Goal: Book appointment/travel/reservation

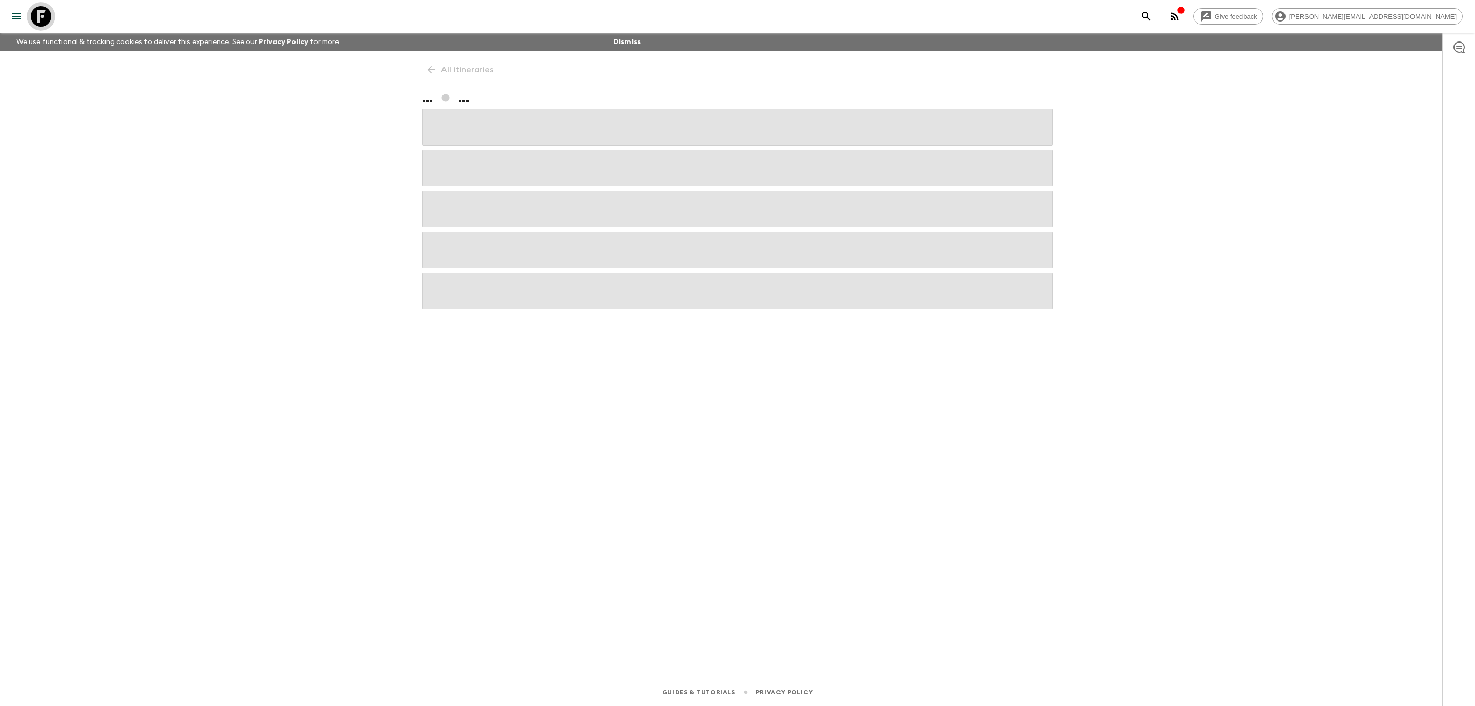
click at [40, 11] on icon at bounding box center [41, 16] width 20 height 20
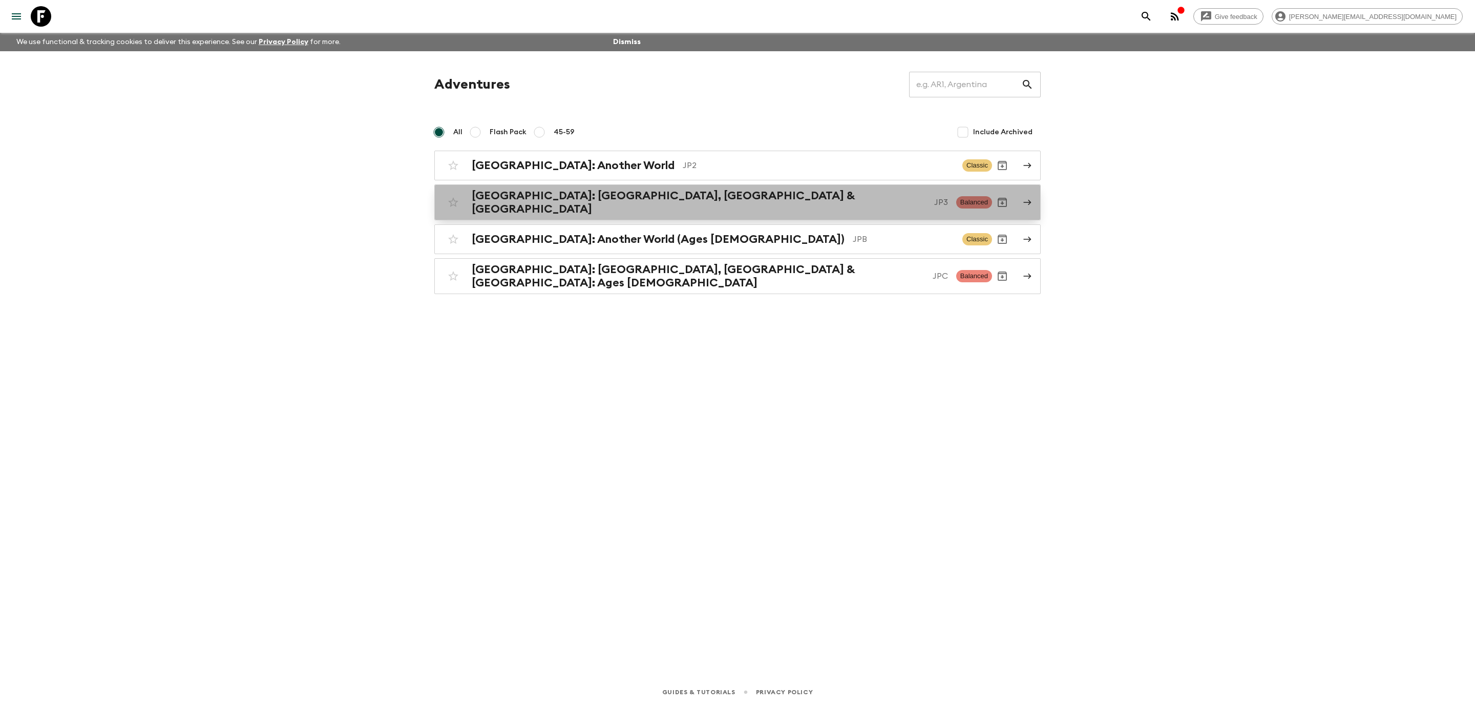
click at [934, 205] on p "JP3" at bounding box center [941, 202] width 14 height 12
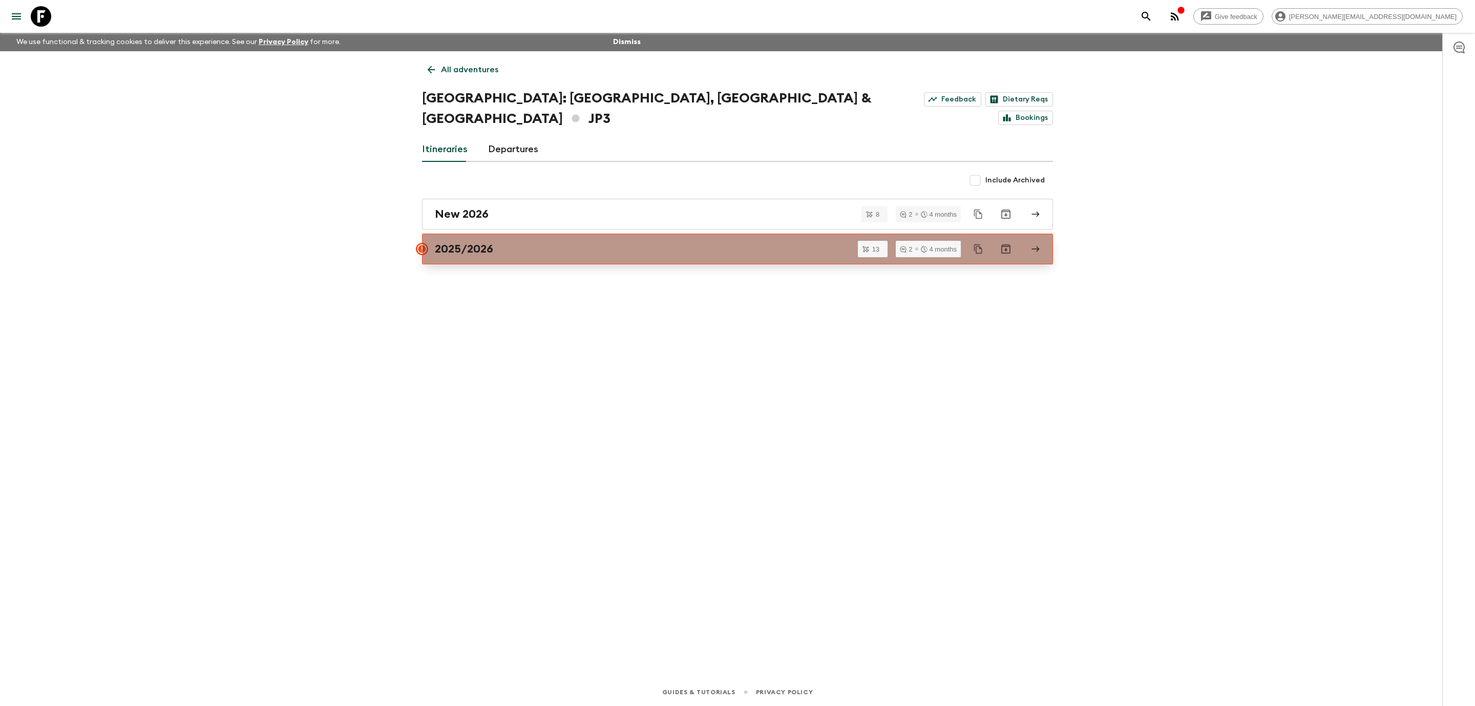
click at [706, 236] on link "2025/2026" at bounding box center [737, 249] width 631 height 31
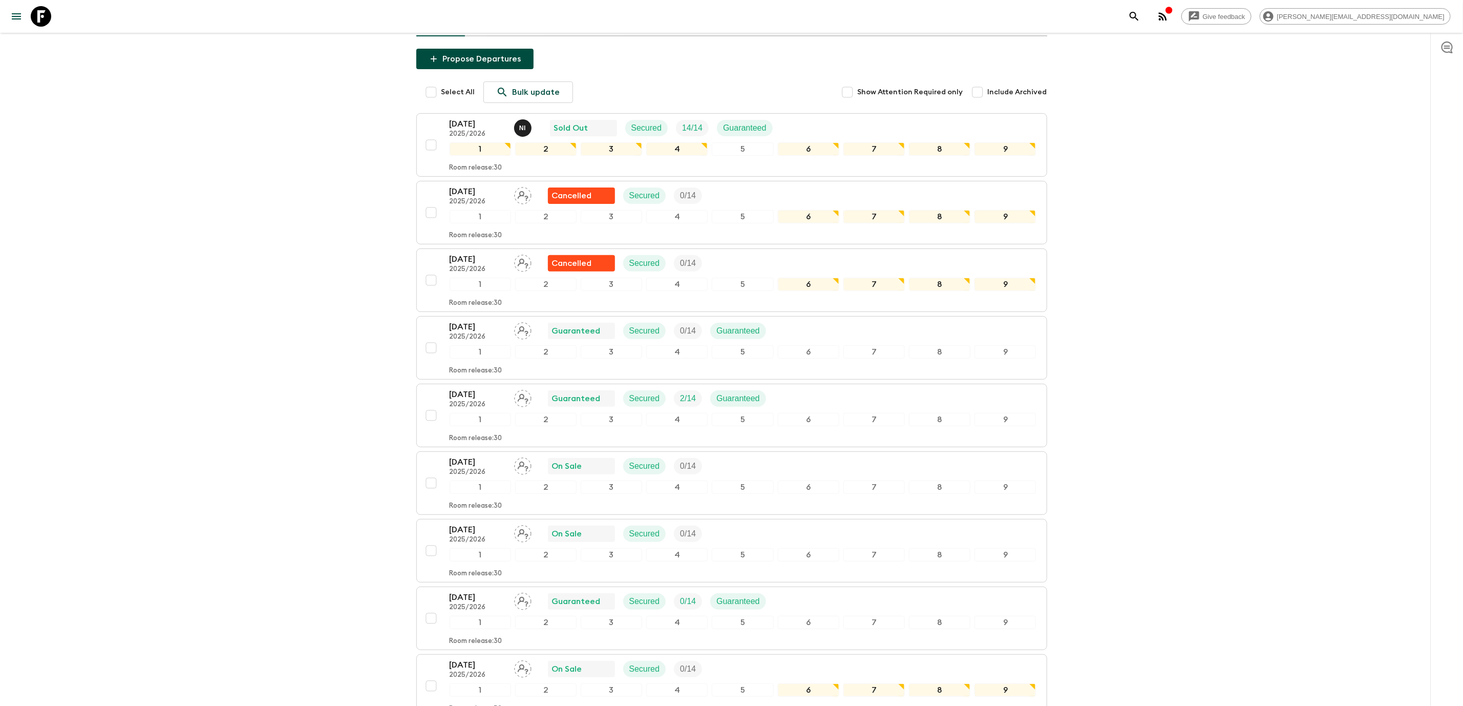
scroll to position [129, 0]
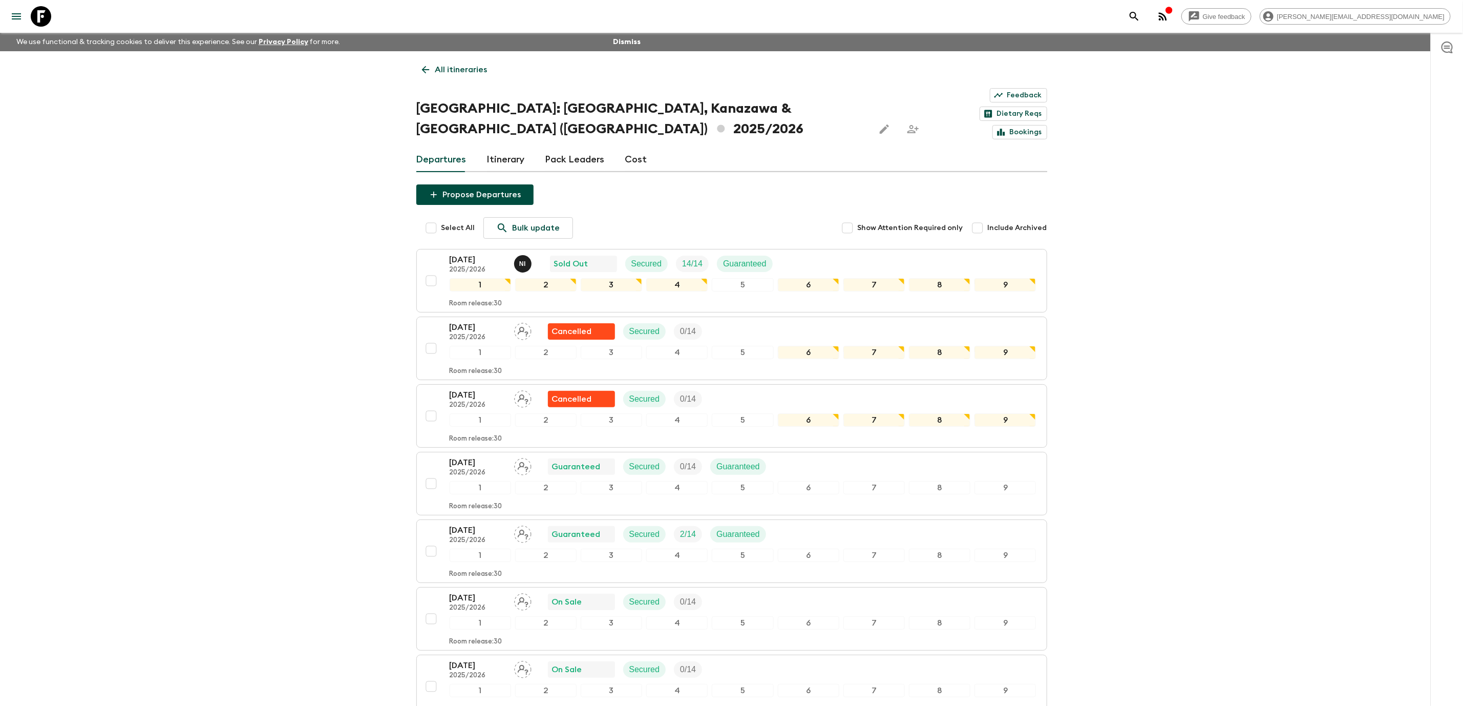
click at [638, 148] on link "Cost" at bounding box center [636, 160] width 22 height 25
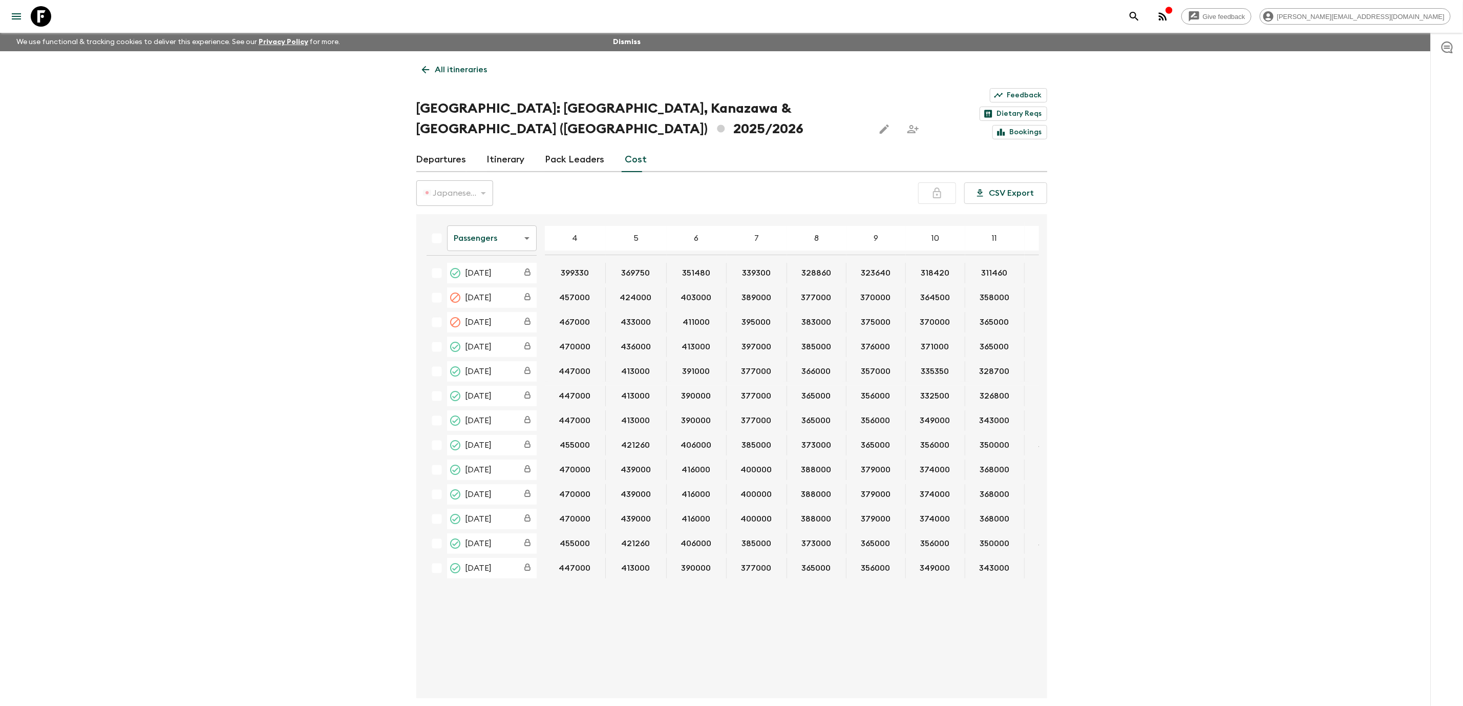
click at [432, 148] on link "Departures" at bounding box center [441, 160] width 50 height 25
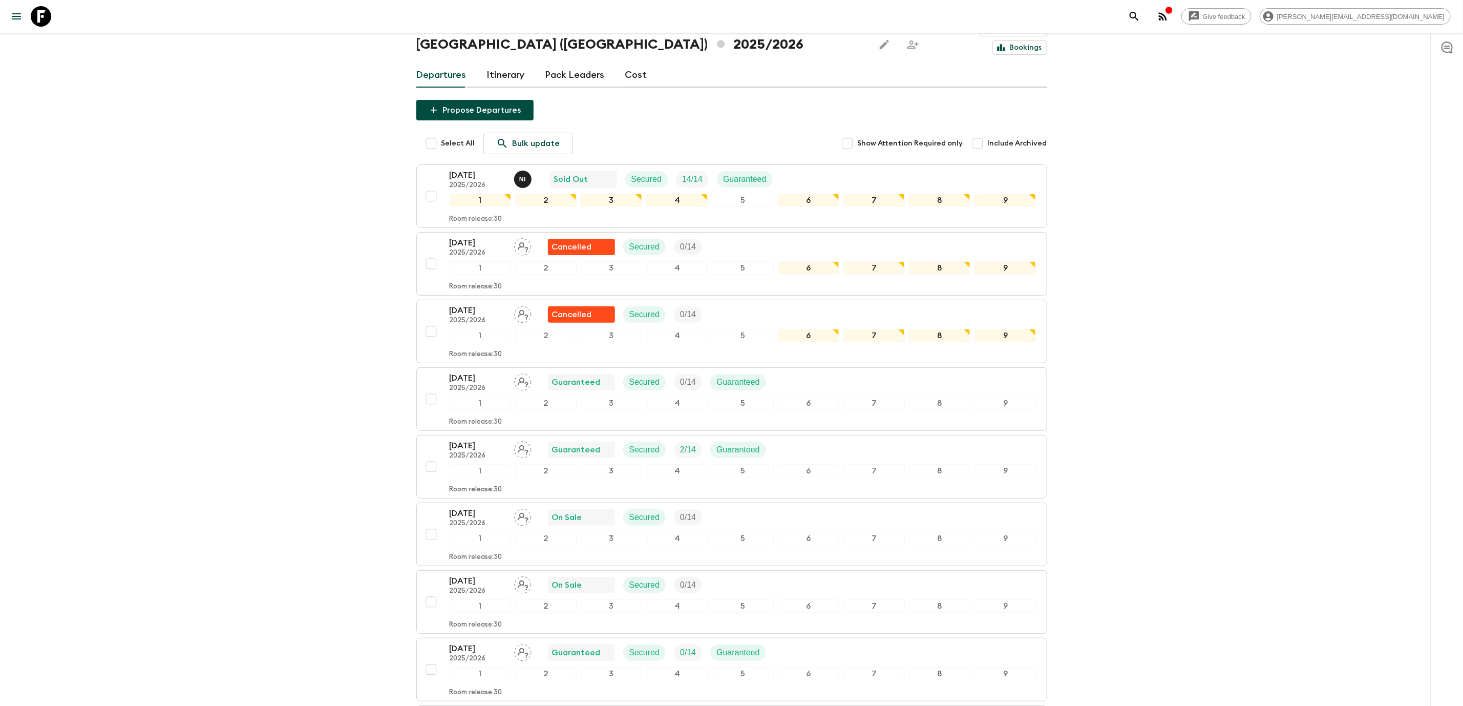
scroll to position [111, 0]
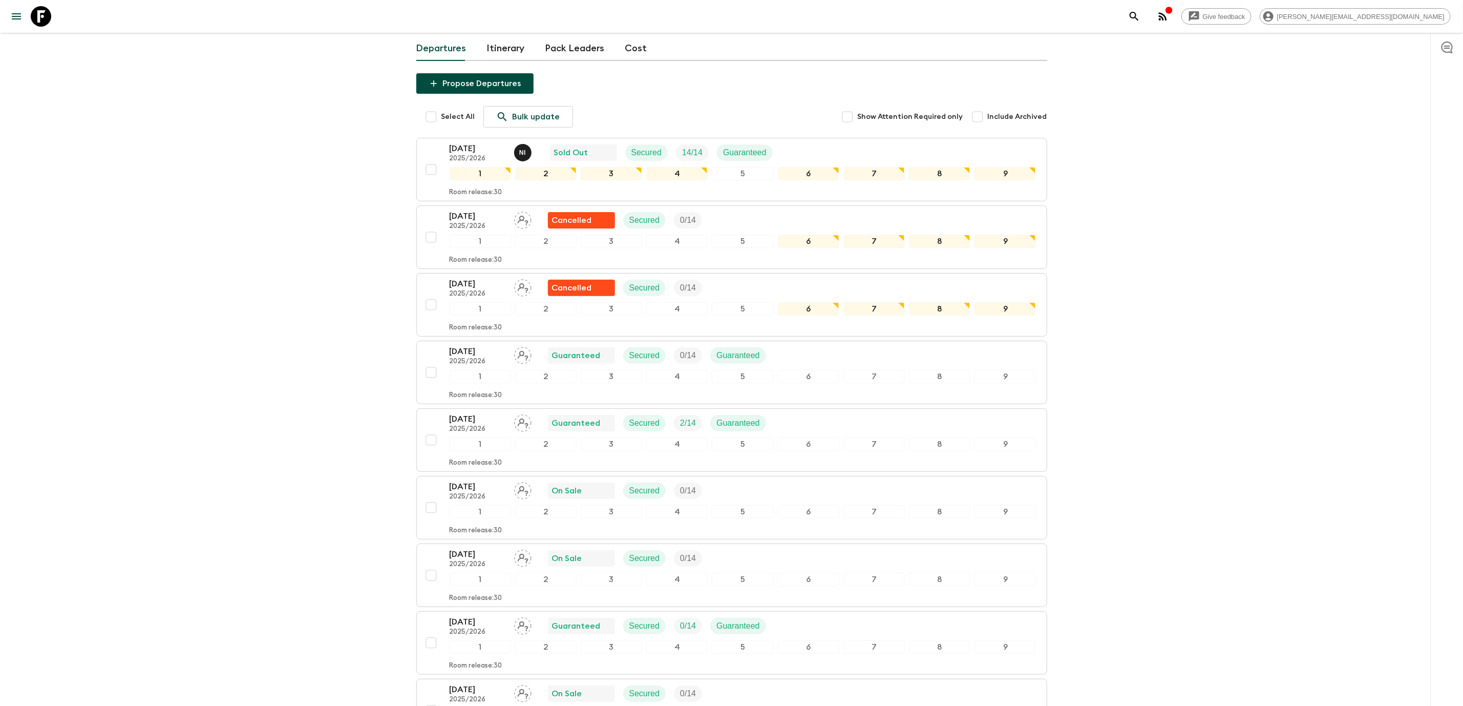
click at [1086, 105] on div "Give feedback [PERSON_NAME][EMAIL_ADDRESS][DOMAIN_NAME] We use functional & tra…" at bounding box center [731, 497] width 1463 height 1217
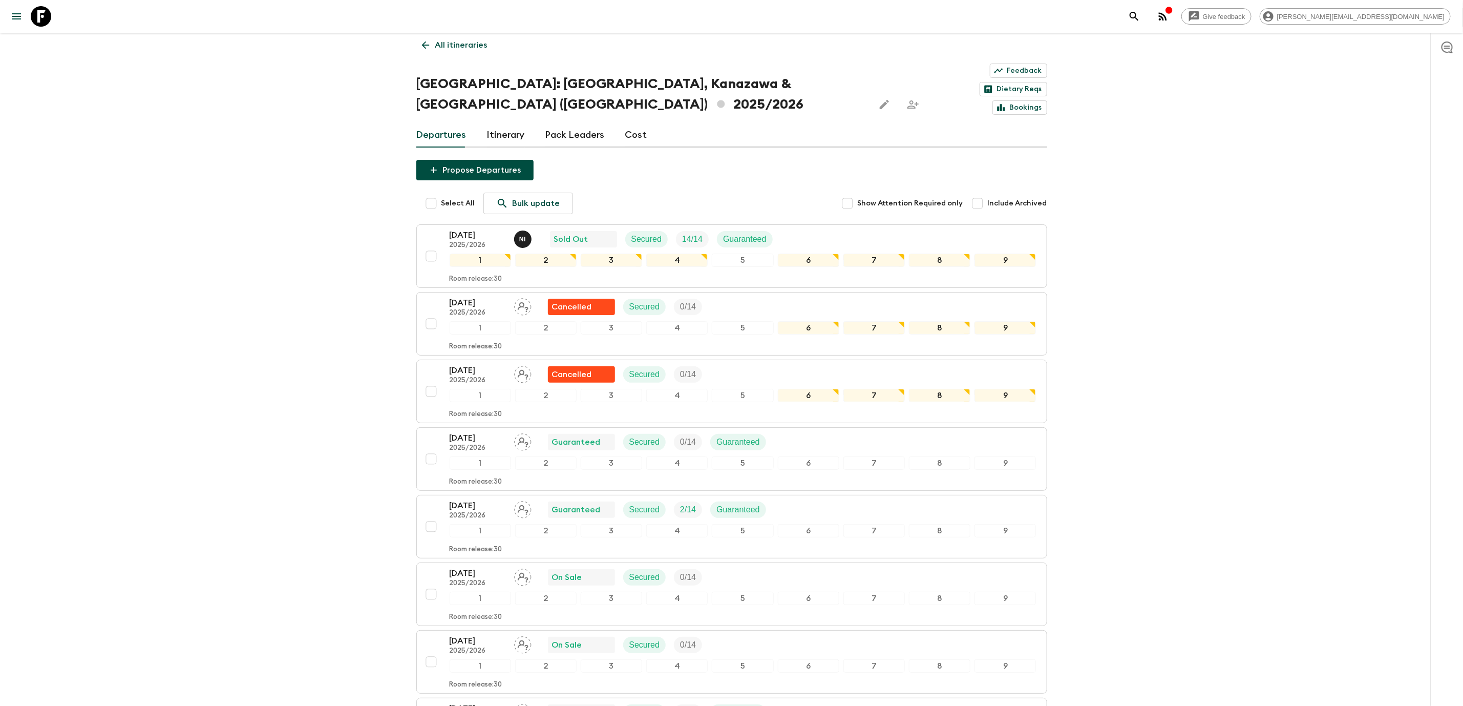
scroll to position [19, 0]
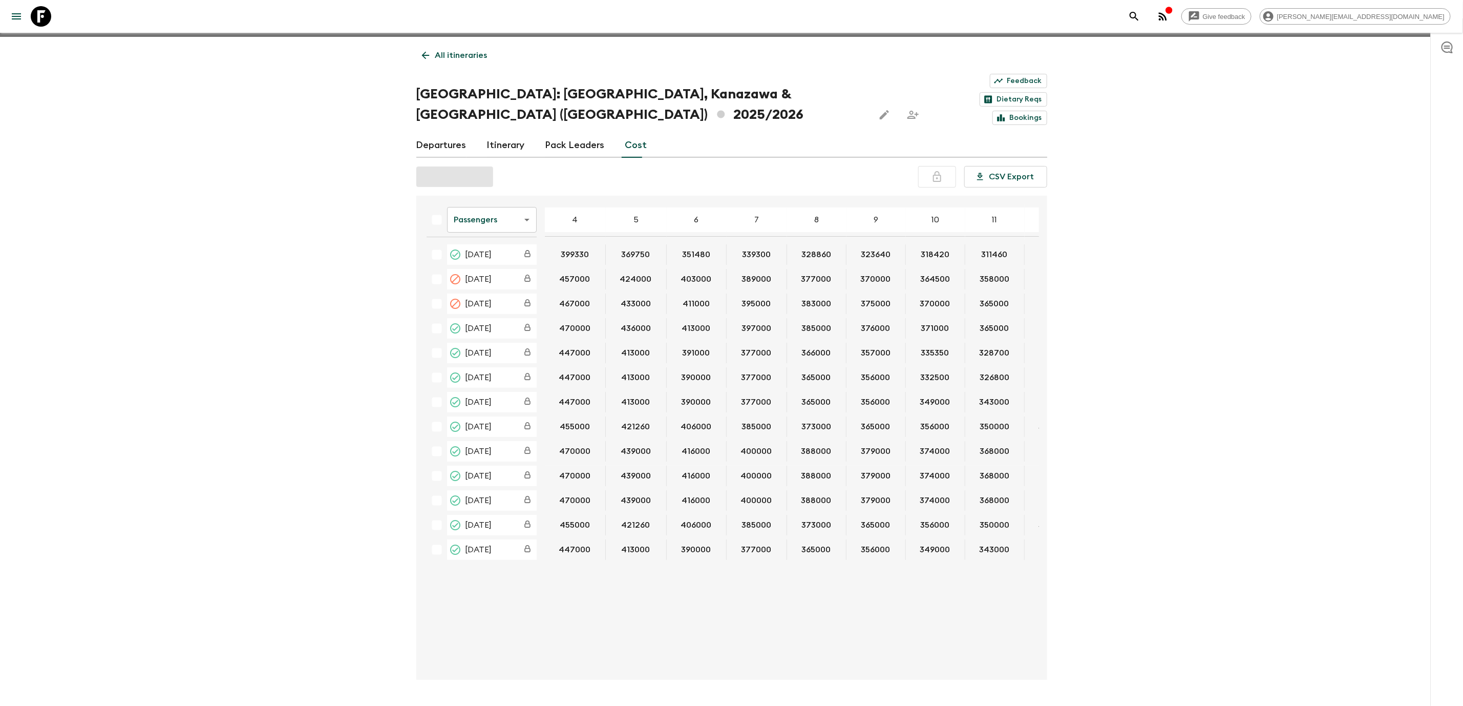
scroll to position [17, 0]
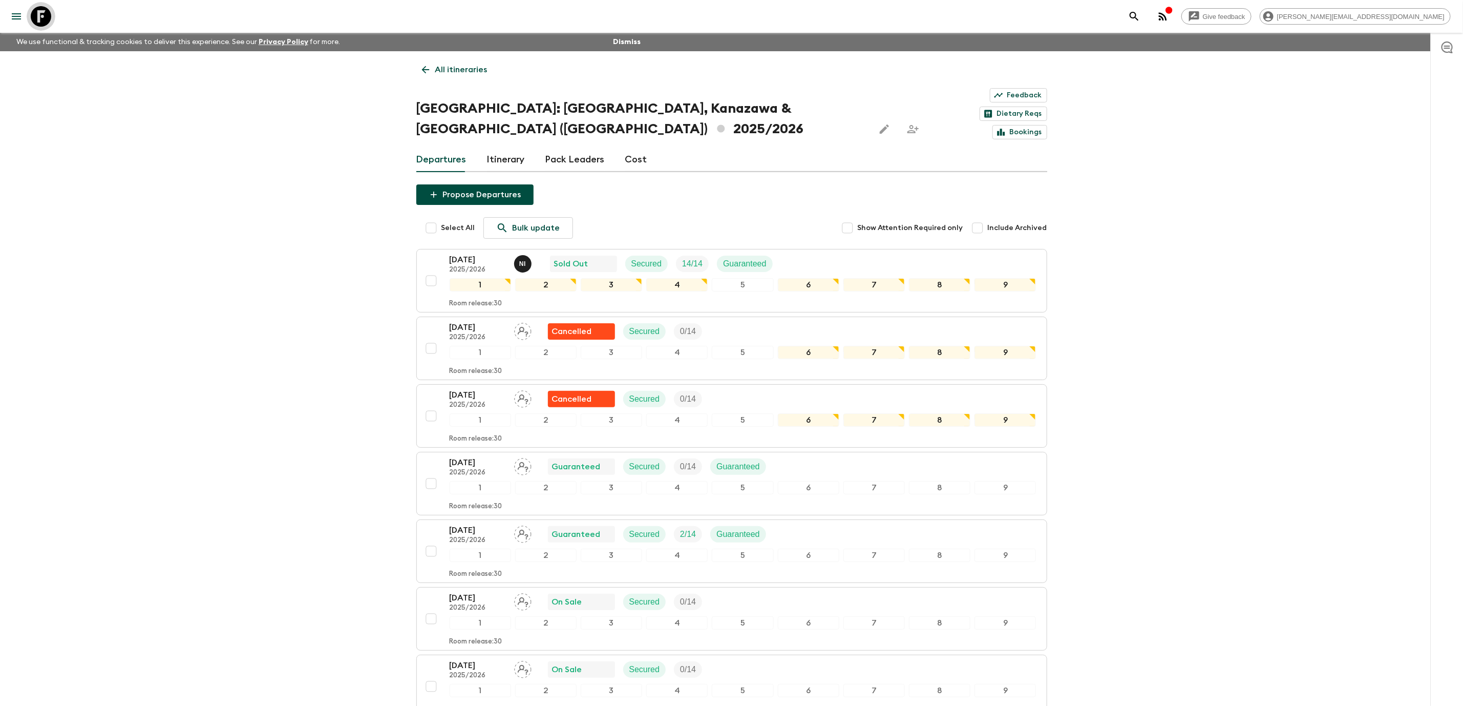
click at [37, 18] on icon at bounding box center [41, 16] width 20 height 20
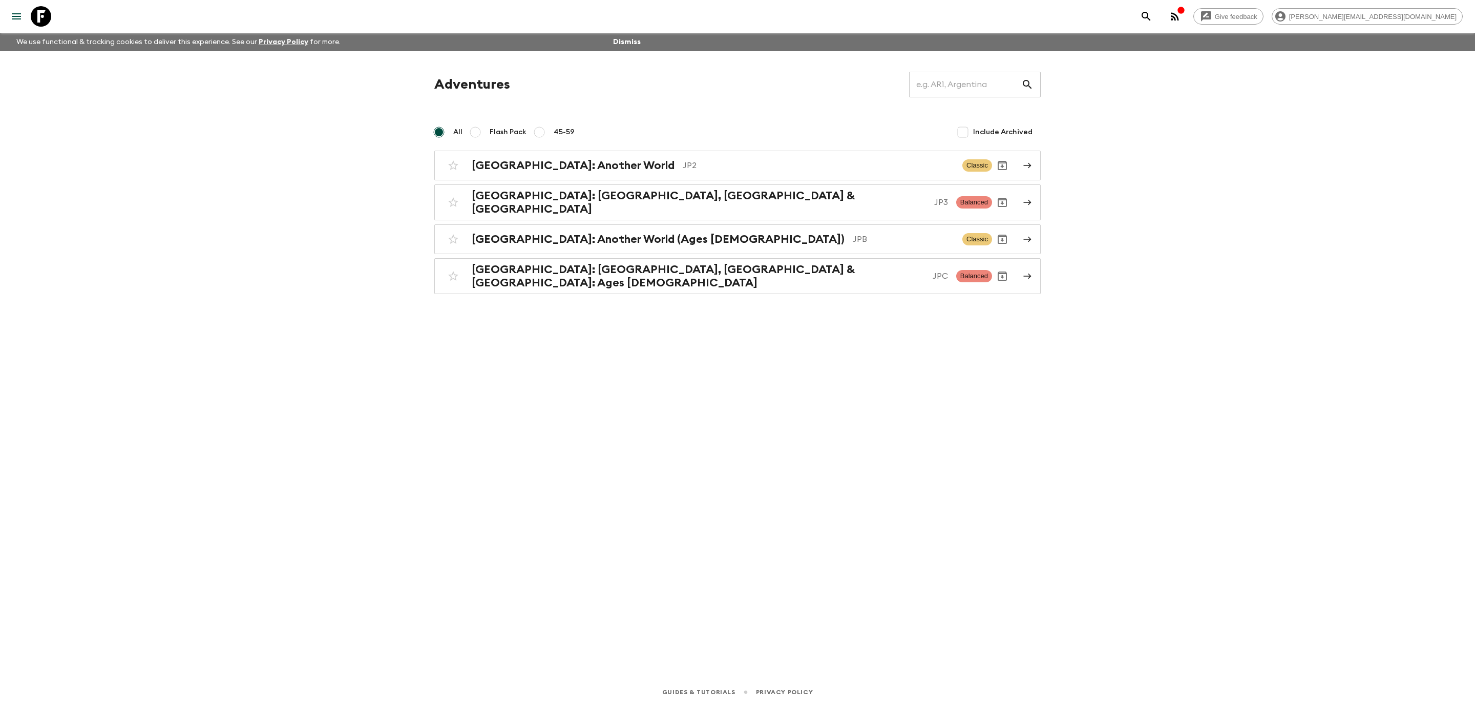
click at [933, 270] on p "JPC" at bounding box center [940, 276] width 15 height 12
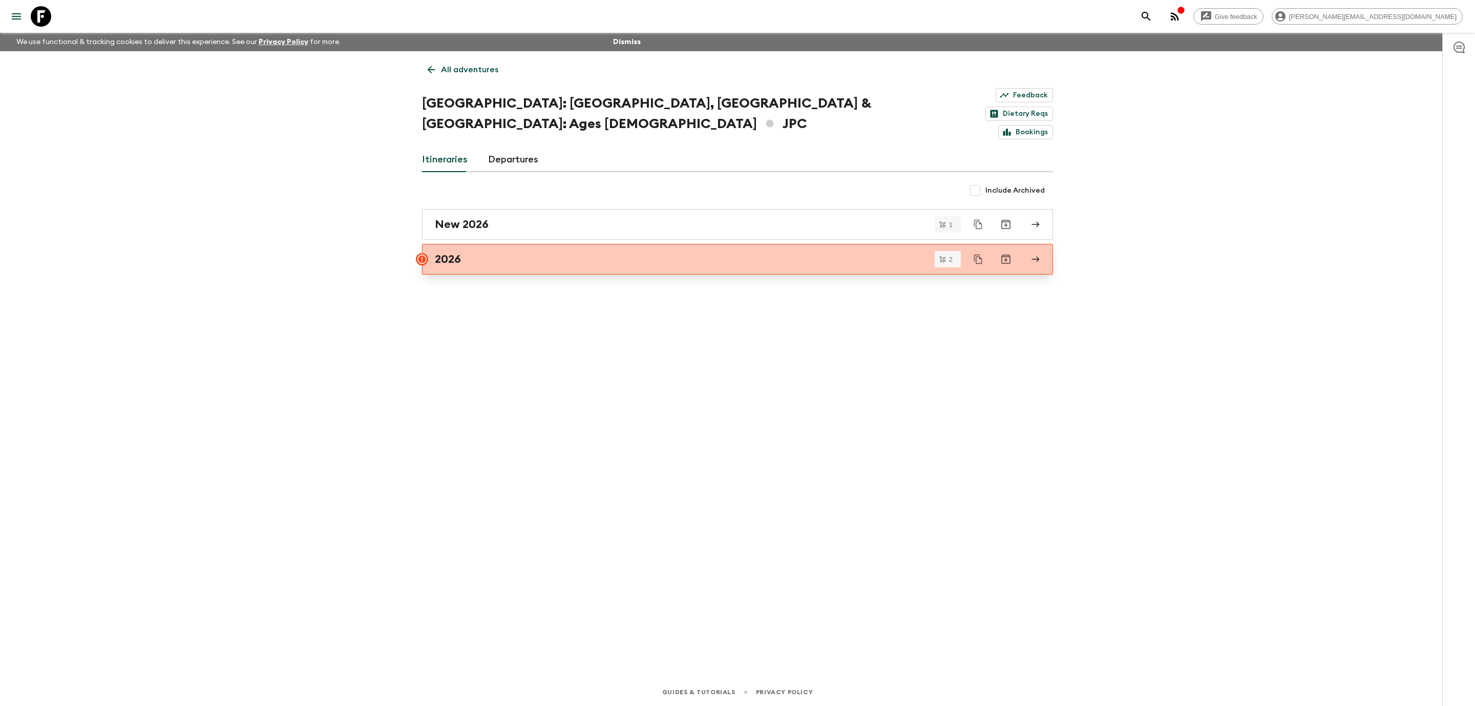
click at [646, 252] on div "2026" at bounding box center [728, 258] width 586 height 13
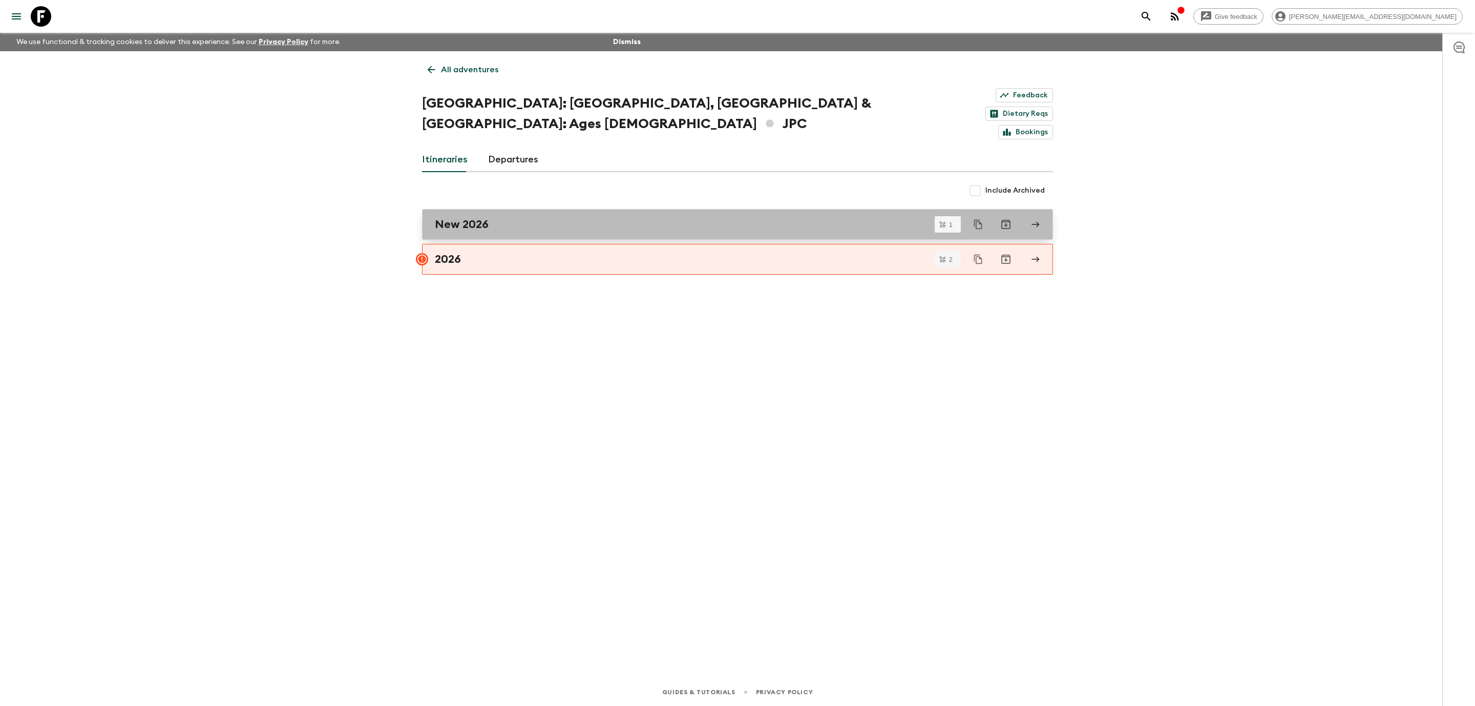
click at [602, 218] on div "New 2026" at bounding box center [728, 224] width 586 height 13
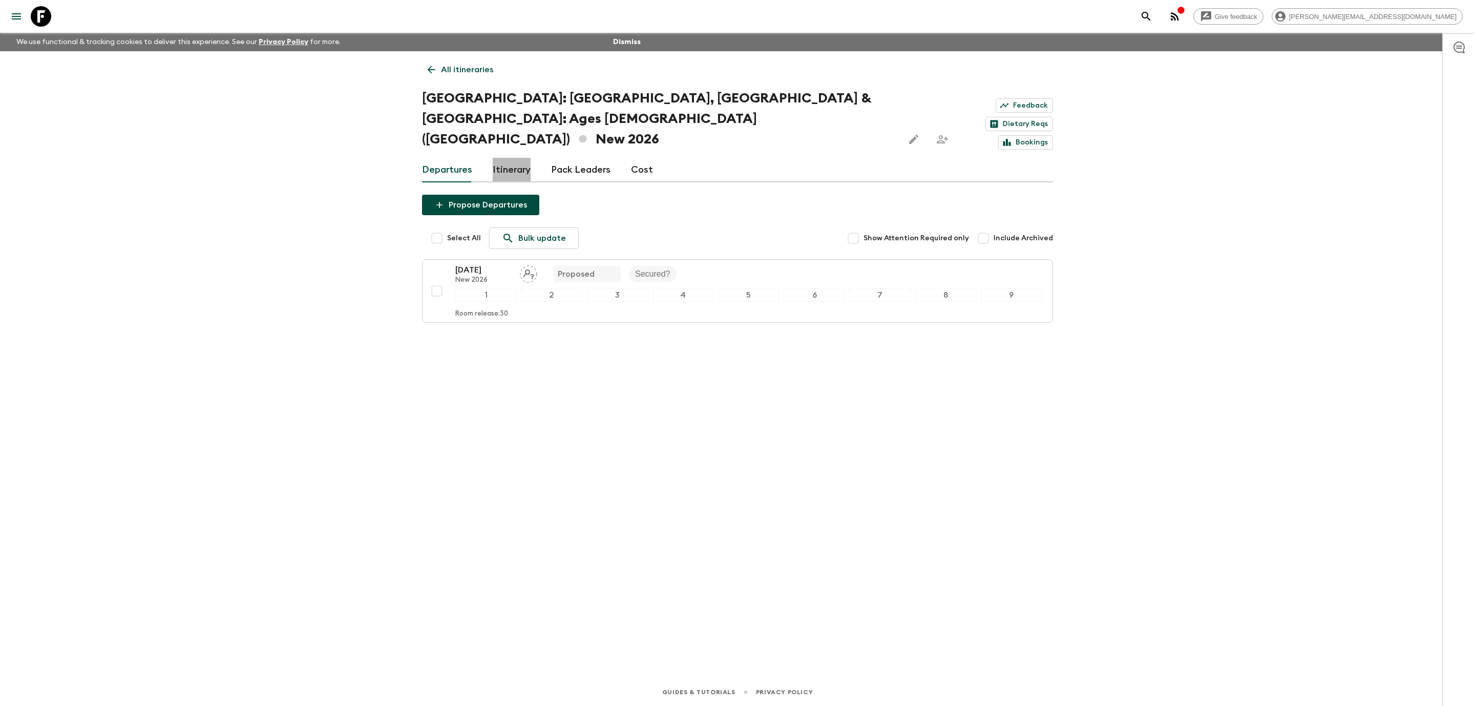
click at [517, 158] on link "Itinerary" at bounding box center [512, 170] width 38 height 25
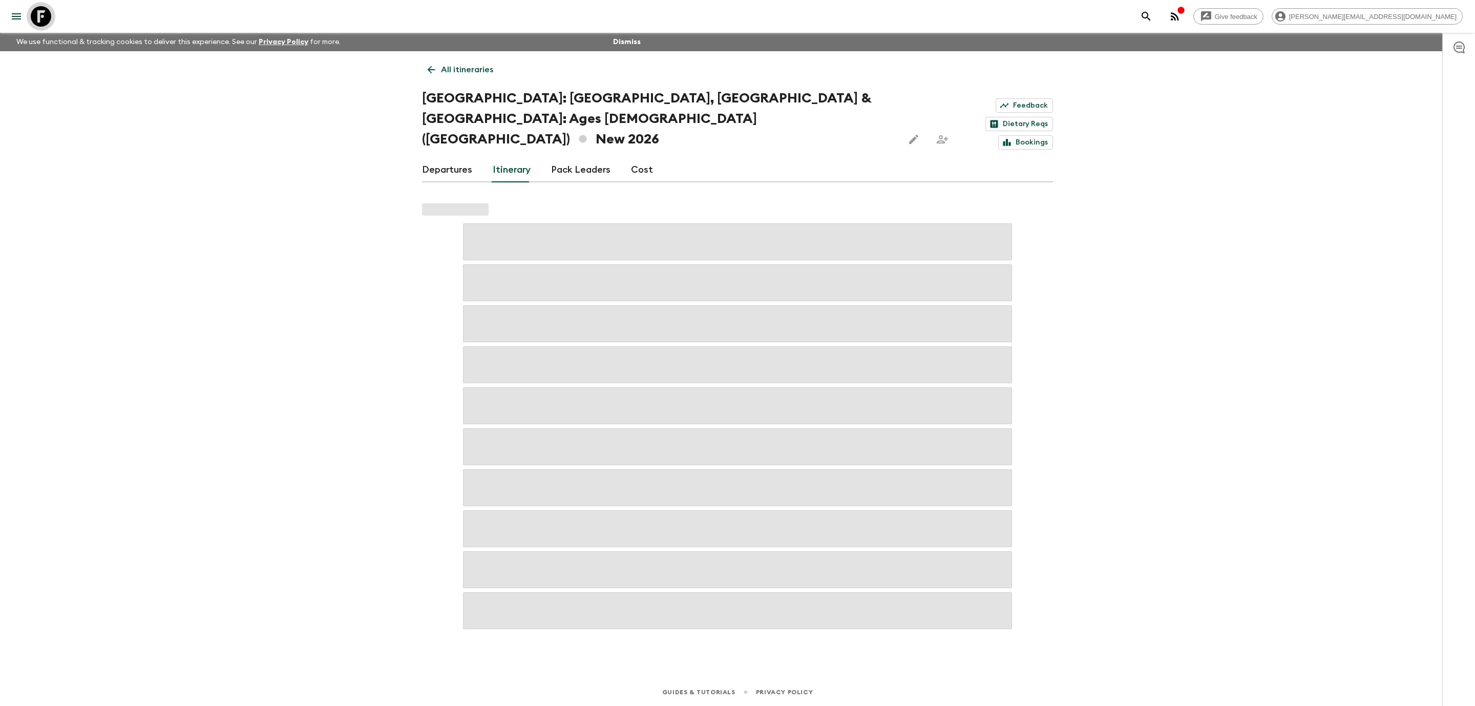
click at [37, 8] on icon at bounding box center [41, 16] width 20 height 20
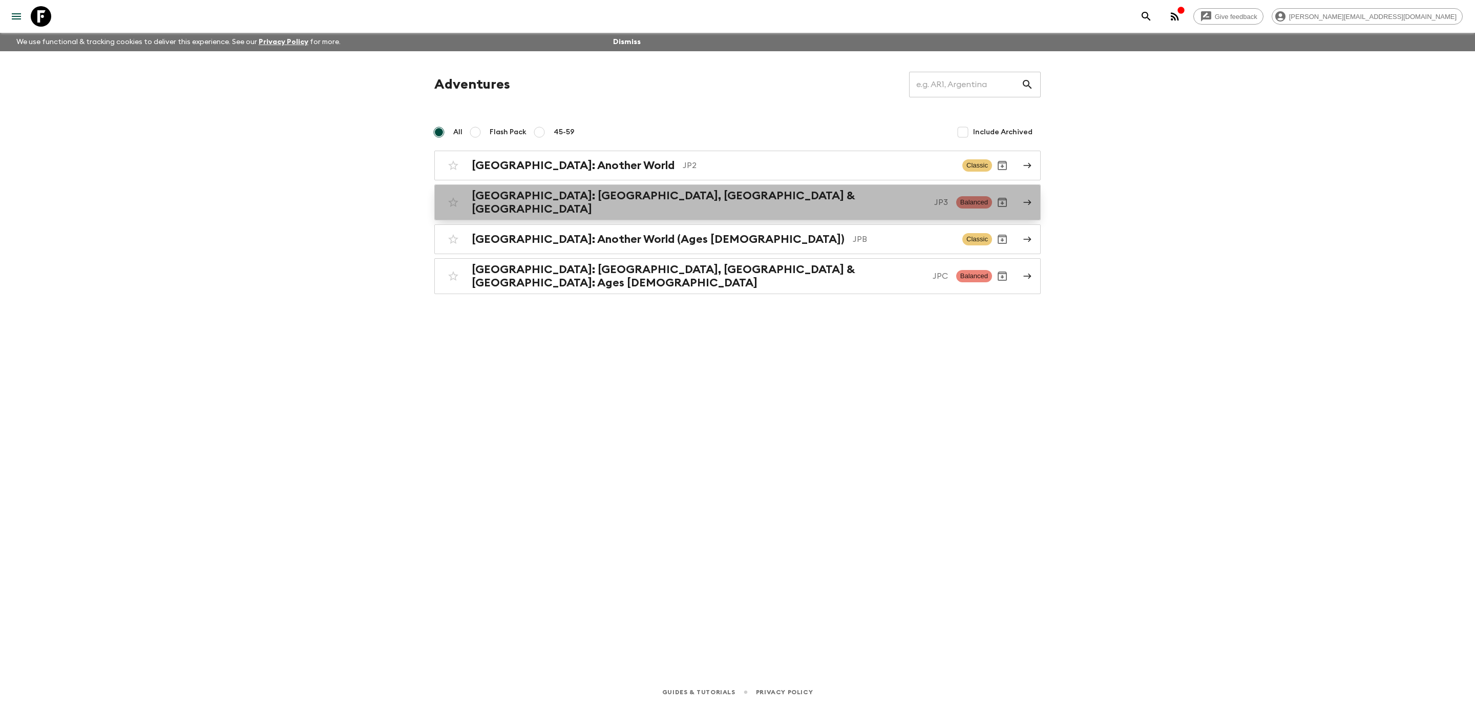
click at [827, 207] on div "[GEOGRAPHIC_DATA]: [GEOGRAPHIC_DATA], Kanazawa & [GEOGRAPHIC_DATA] JP3 Balanced" at bounding box center [717, 202] width 549 height 27
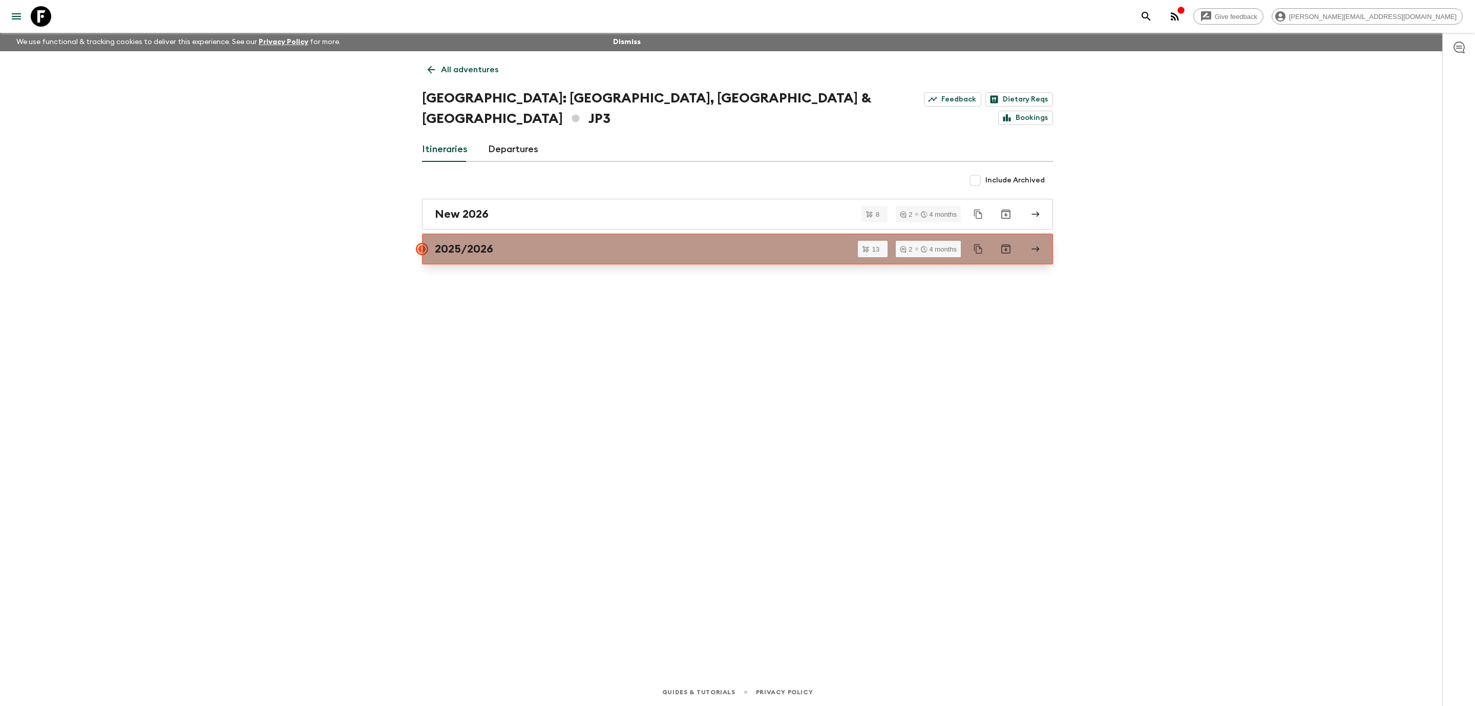
click at [753, 242] on div "2025/2026" at bounding box center [728, 248] width 586 height 13
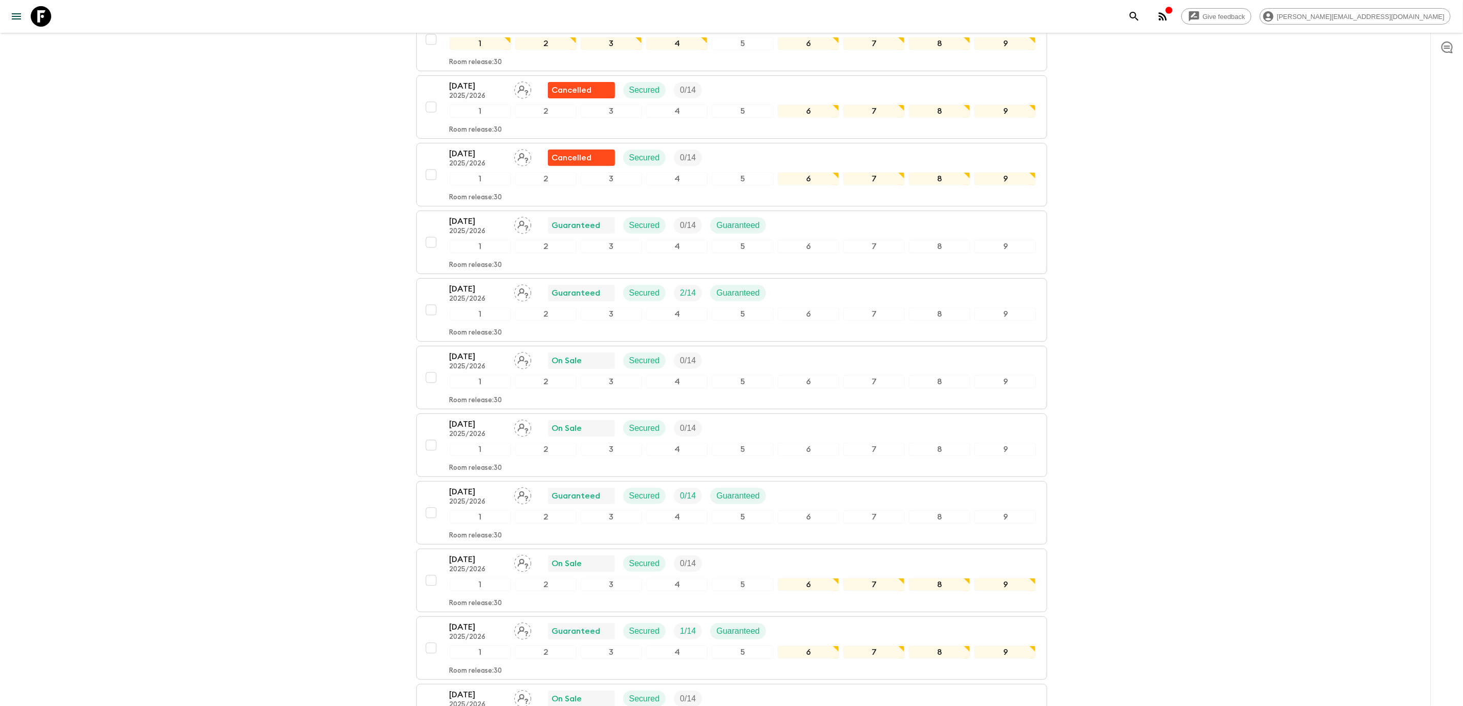
scroll to position [229, 0]
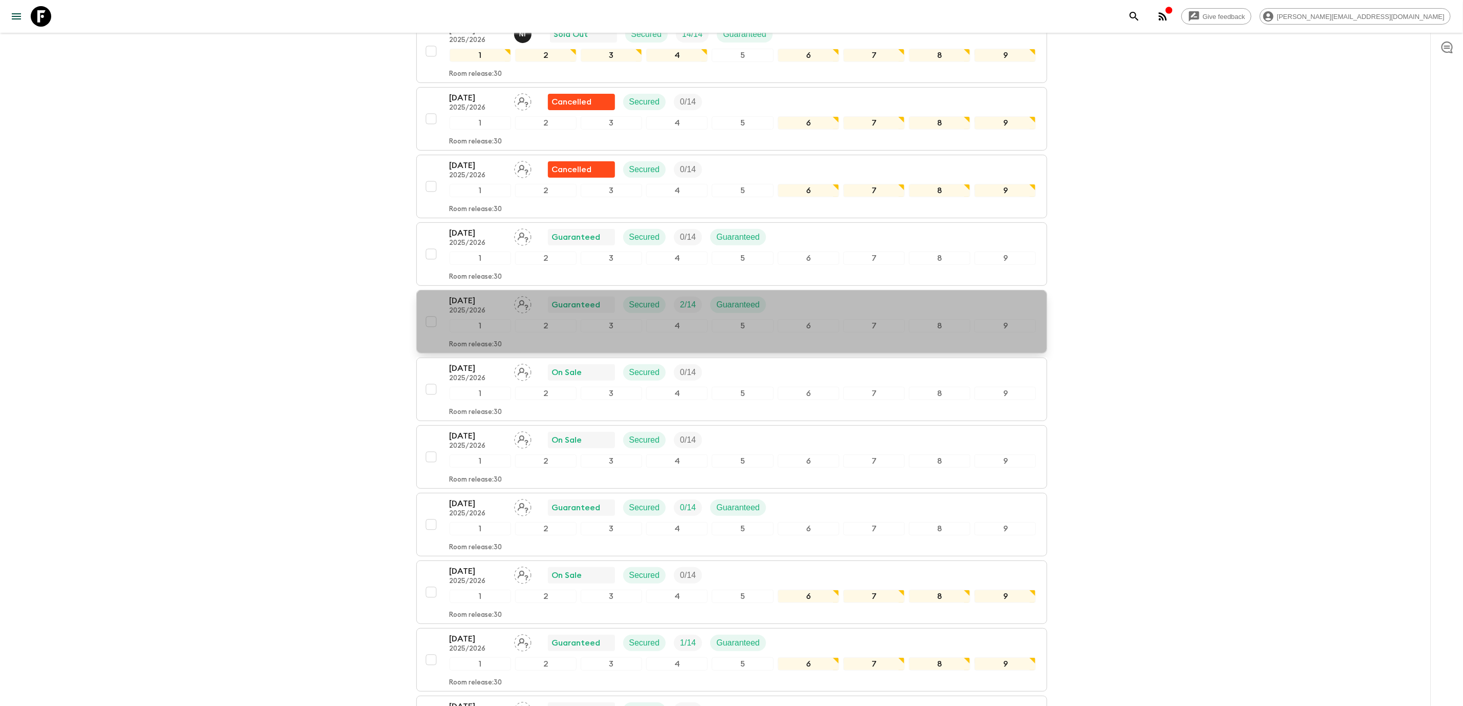
click at [853, 294] on div "[DATE] 2025/2026 Guaranteed Secured 2 / 14 Guaranteed" at bounding box center [743, 304] width 587 height 20
